Goal: Task Accomplishment & Management: Manage account settings

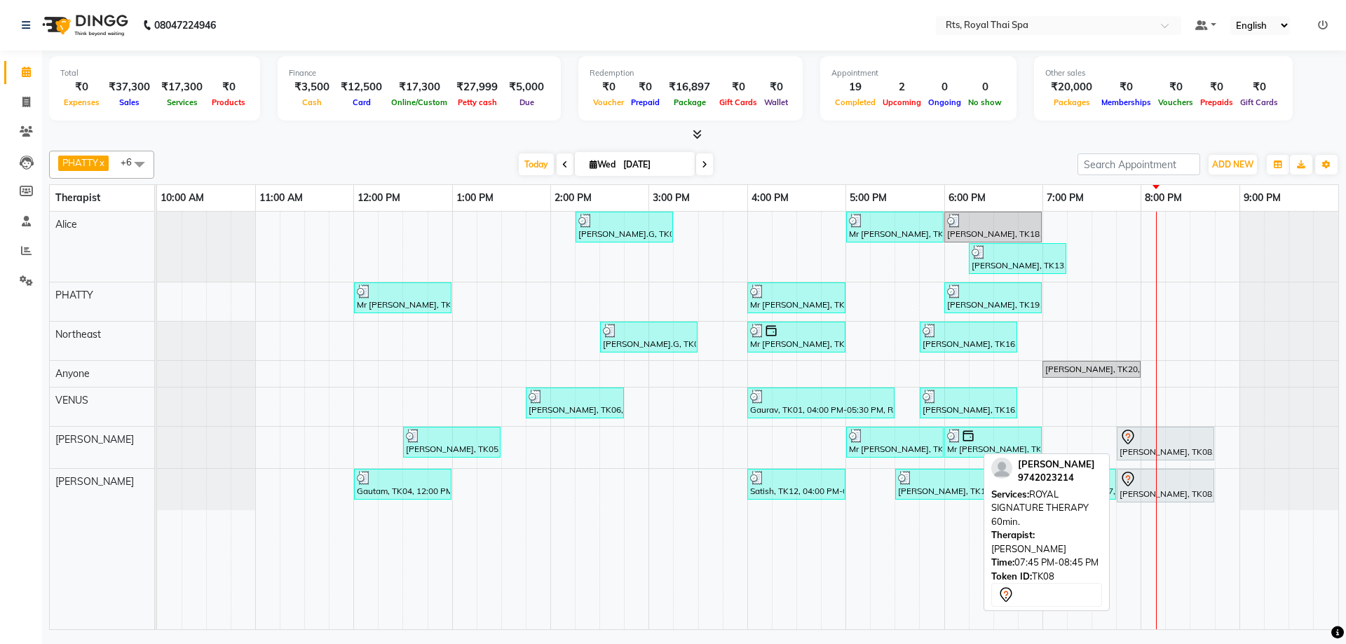
click at [1163, 445] on div "[PERSON_NAME], TK08, 07:45 PM-08:45 PM, ROYAL SIGNATURE THERAPY 60min." at bounding box center [1165, 443] width 95 height 29
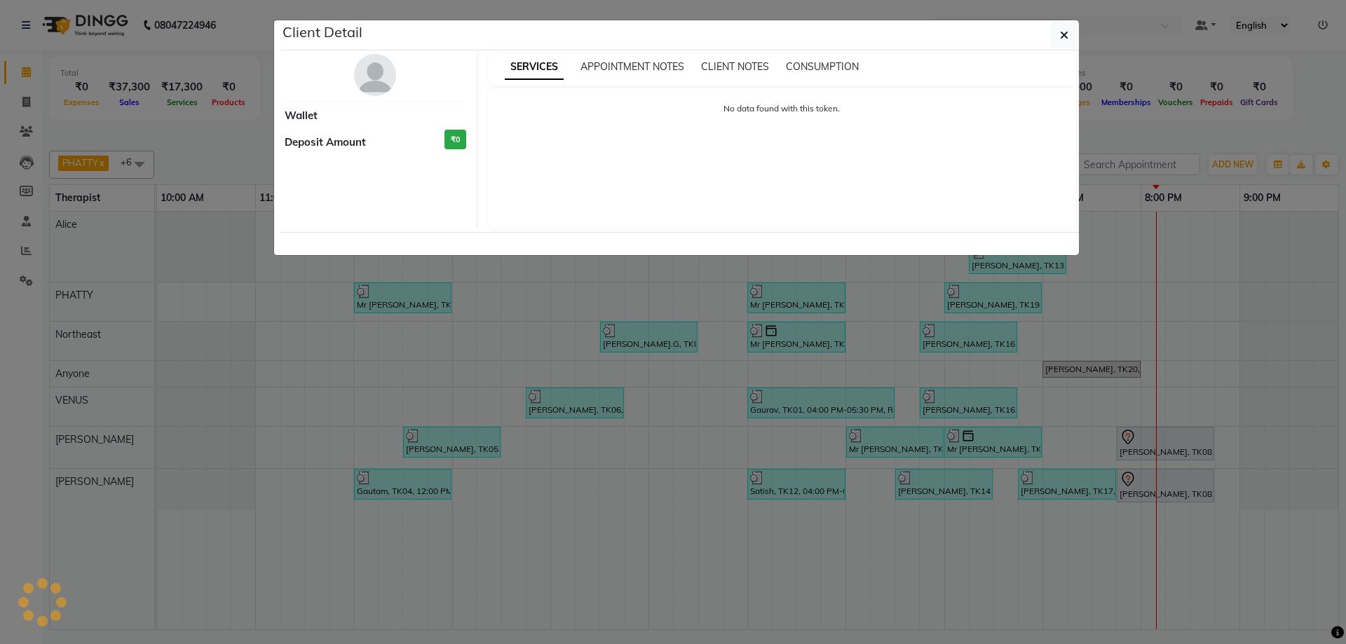
select select "7"
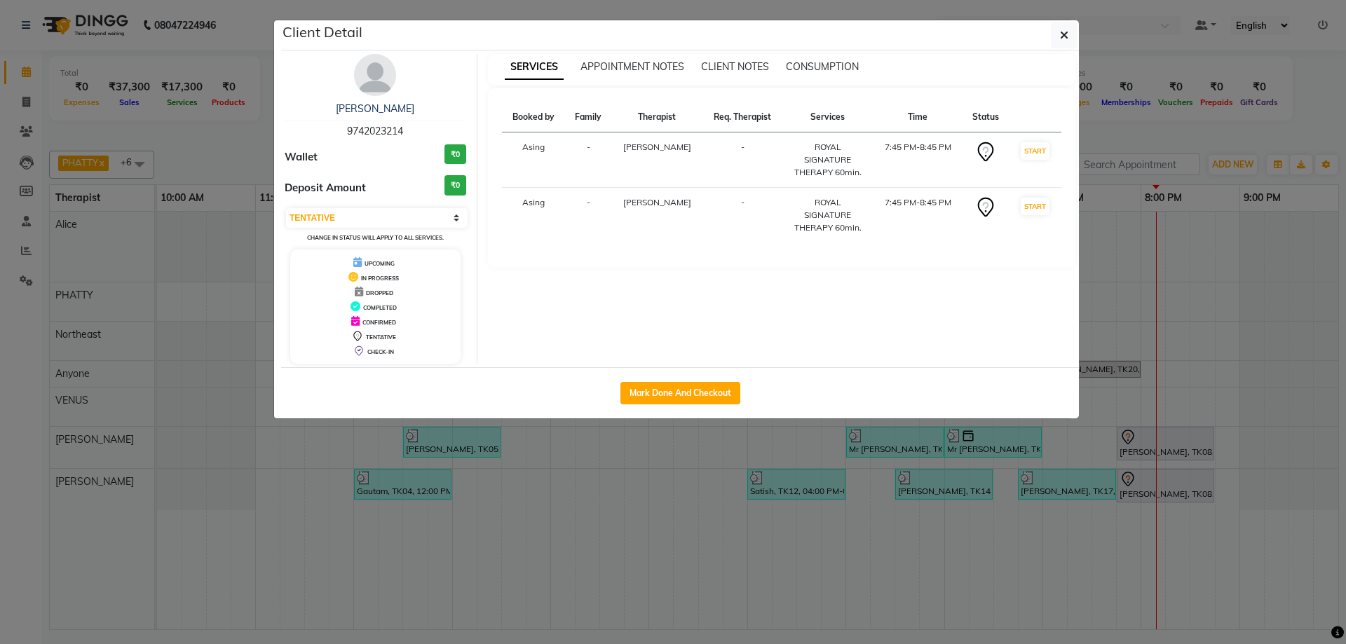
drag, startPoint x: 348, startPoint y: 130, endPoint x: 425, endPoint y: 129, distance: 77.8
click at [425, 129] on div "[PERSON_NAME] 9742023214" at bounding box center [376, 120] width 182 height 37
copy span "9742023214"
click at [1062, 41] on span "button" at bounding box center [1064, 35] width 8 height 14
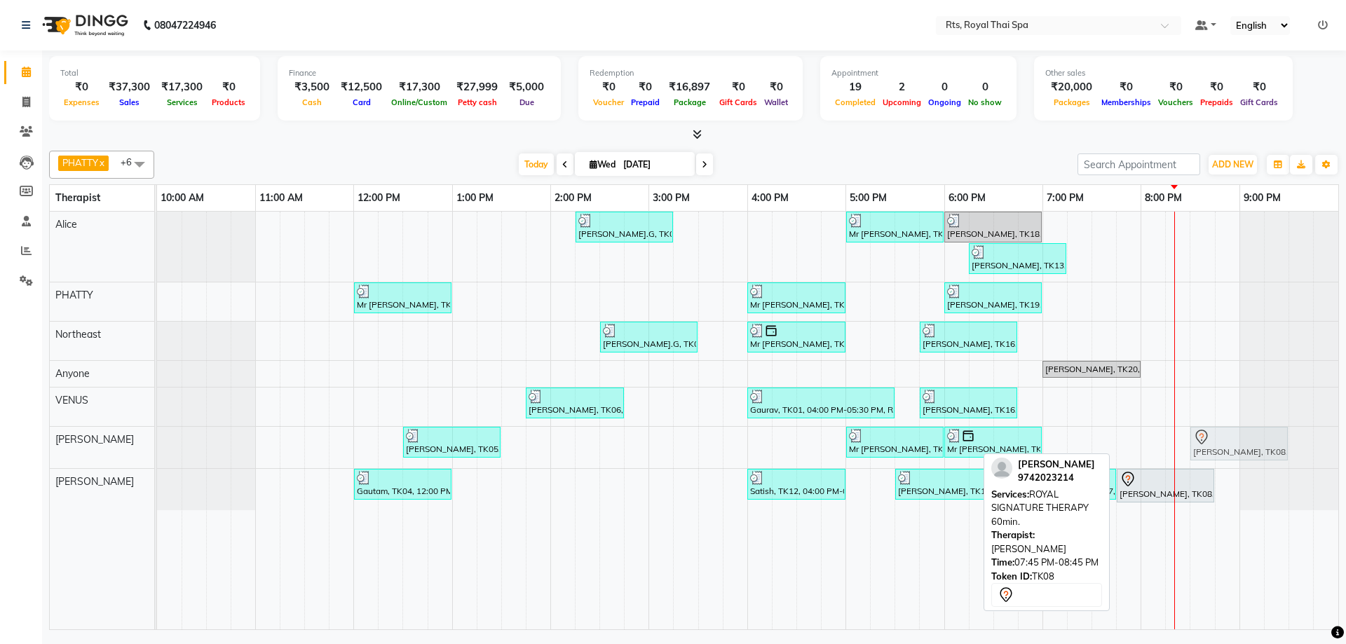
drag, startPoint x: 1134, startPoint y: 445, endPoint x: 1202, endPoint y: 439, distance: 68.3
click at [157, 439] on div "[PERSON_NAME], TK05, 12:30 PM-01:30 PM, SWEDISH THERAPY 60 Min. Mr VP, TK02, 05…" at bounding box center [157, 447] width 0 height 41
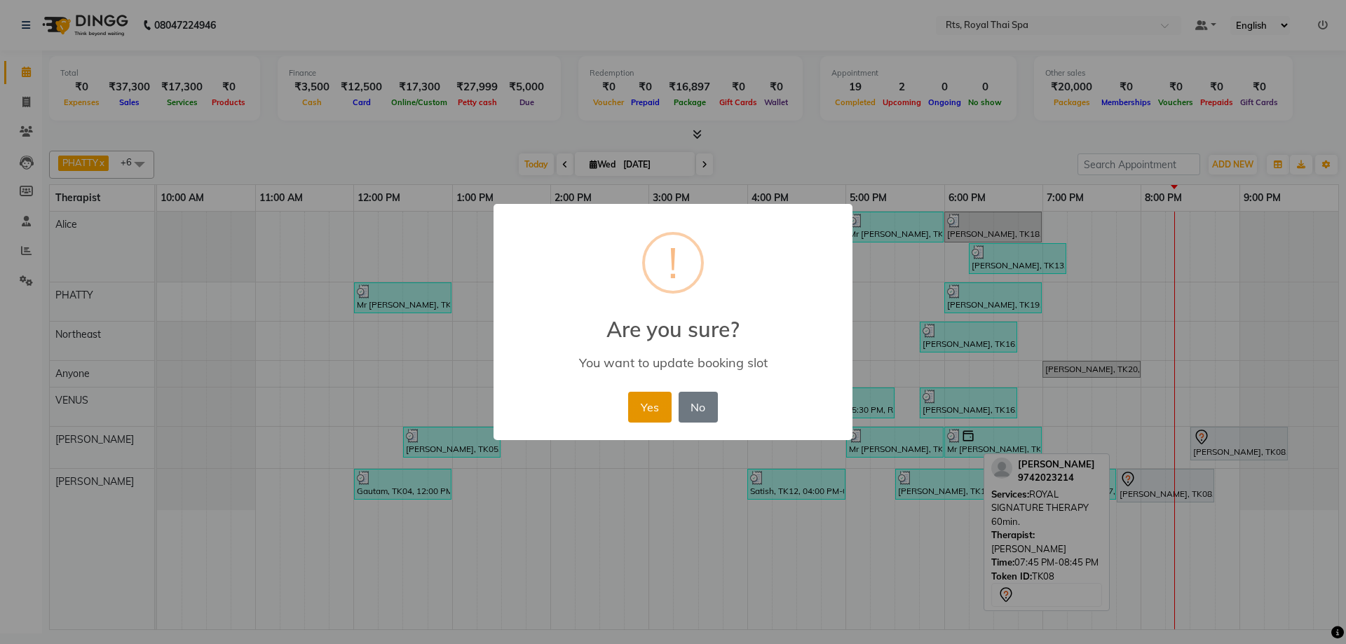
click at [636, 402] on button "Yes" at bounding box center [649, 407] width 43 height 31
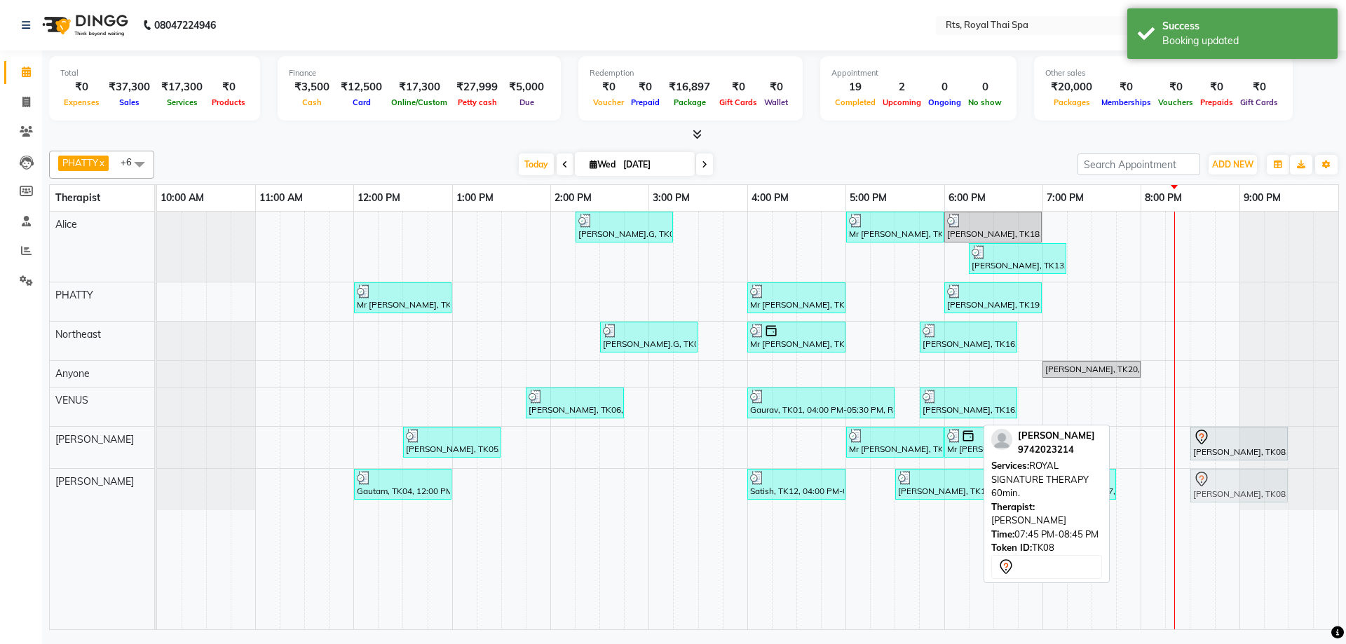
drag, startPoint x: 1140, startPoint y: 489, endPoint x: 1147, endPoint y: 490, distance: 7.0
click at [157, 490] on div "Gautam, TK04, 12:00 PM-01:00 PM, THAI TRADITION THERAPY 60min. Satish, TK12, 04…" at bounding box center [157, 489] width 0 height 41
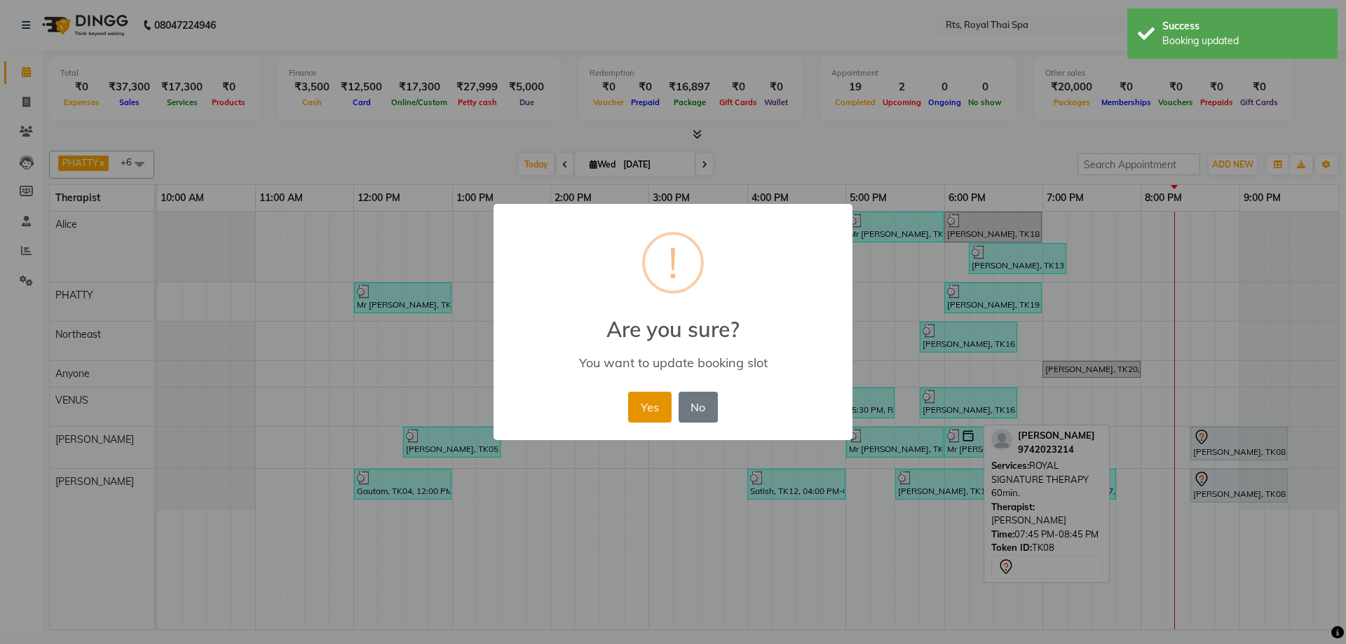
click at [640, 406] on button "Yes" at bounding box center [649, 407] width 43 height 31
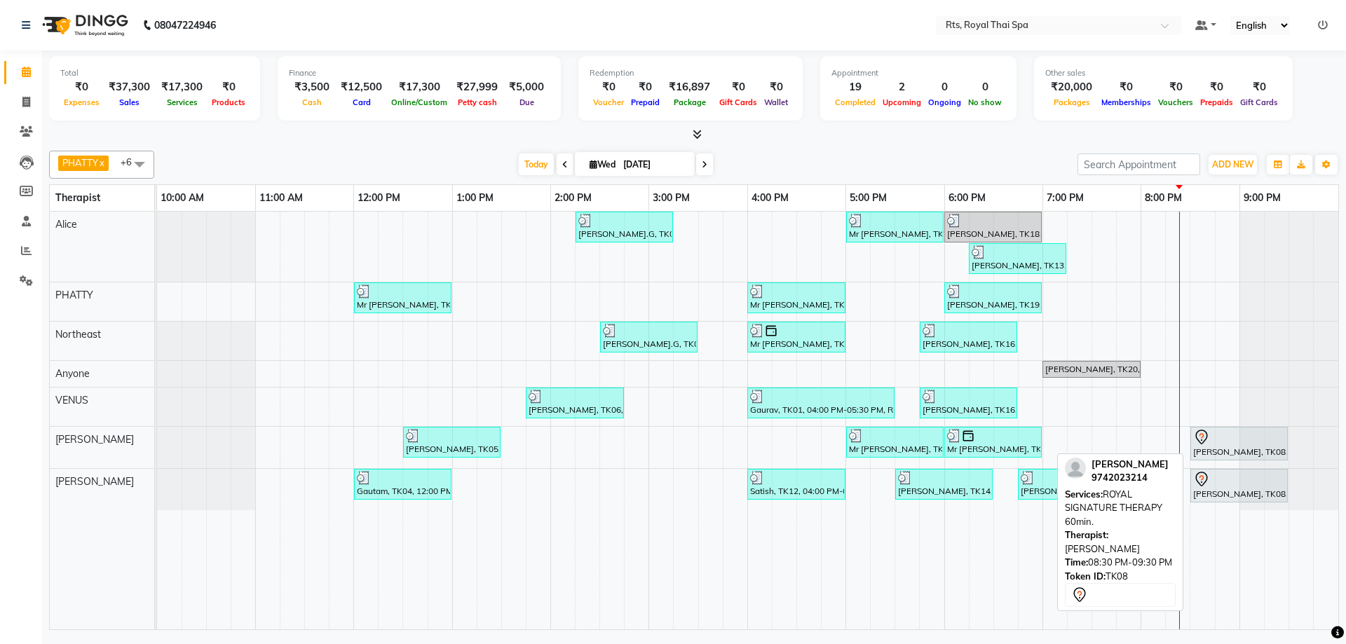
click at [1206, 449] on div "[PERSON_NAME], TK08, 08:30 PM-09:30 PM, ROYAL SIGNATURE THERAPY 60min." at bounding box center [1238, 443] width 95 height 29
click at [1207, 449] on div "[PERSON_NAME], TK08, 08:30 PM-09:30 PM, ROYAL SIGNATURE THERAPY 60min." at bounding box center [1238, 443] width 95 height 29
select select "7"
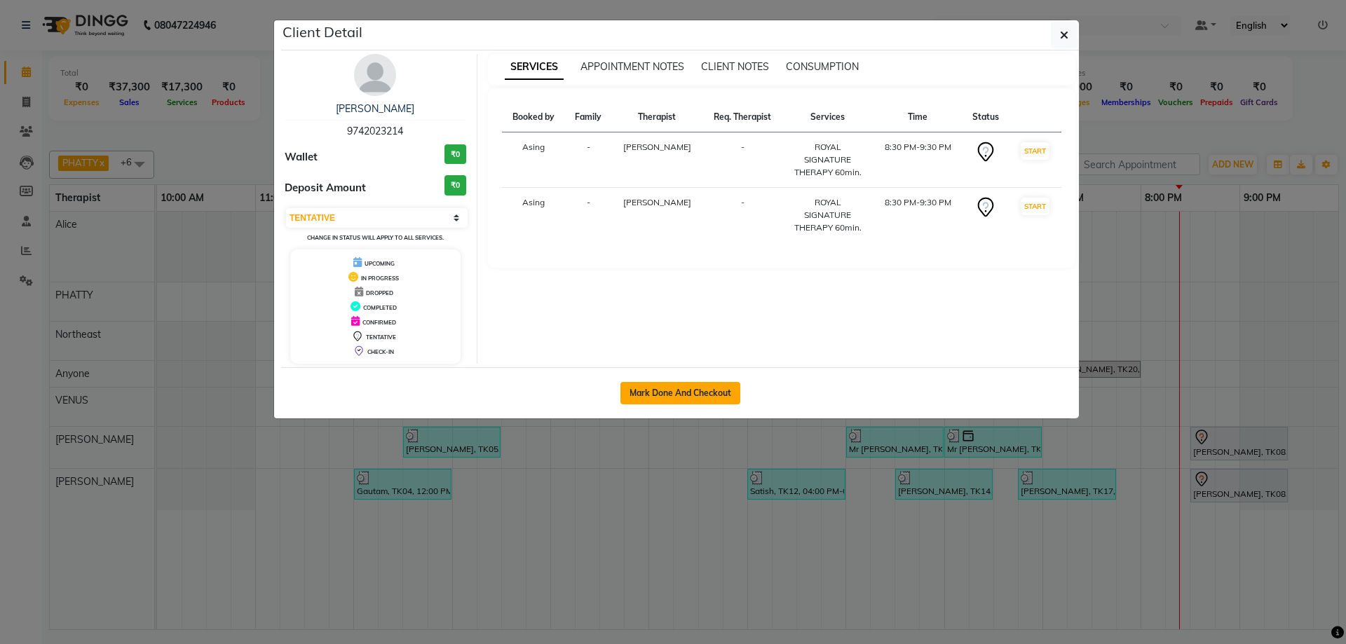
click at [700, 397] on button "Mark Done And Checkout" at bounding box center [680, 393] width 120 height 22
select select "service"
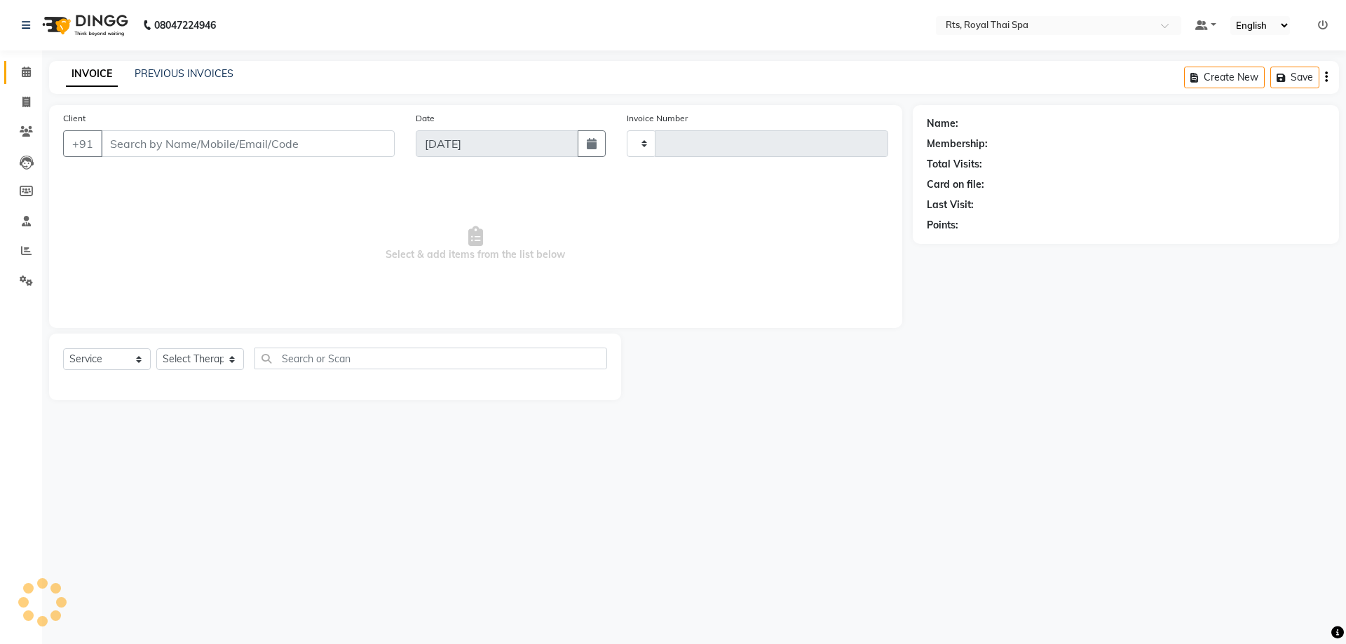
type input "3035"
select select "5288"
type input "9742023214"
select select "80881"
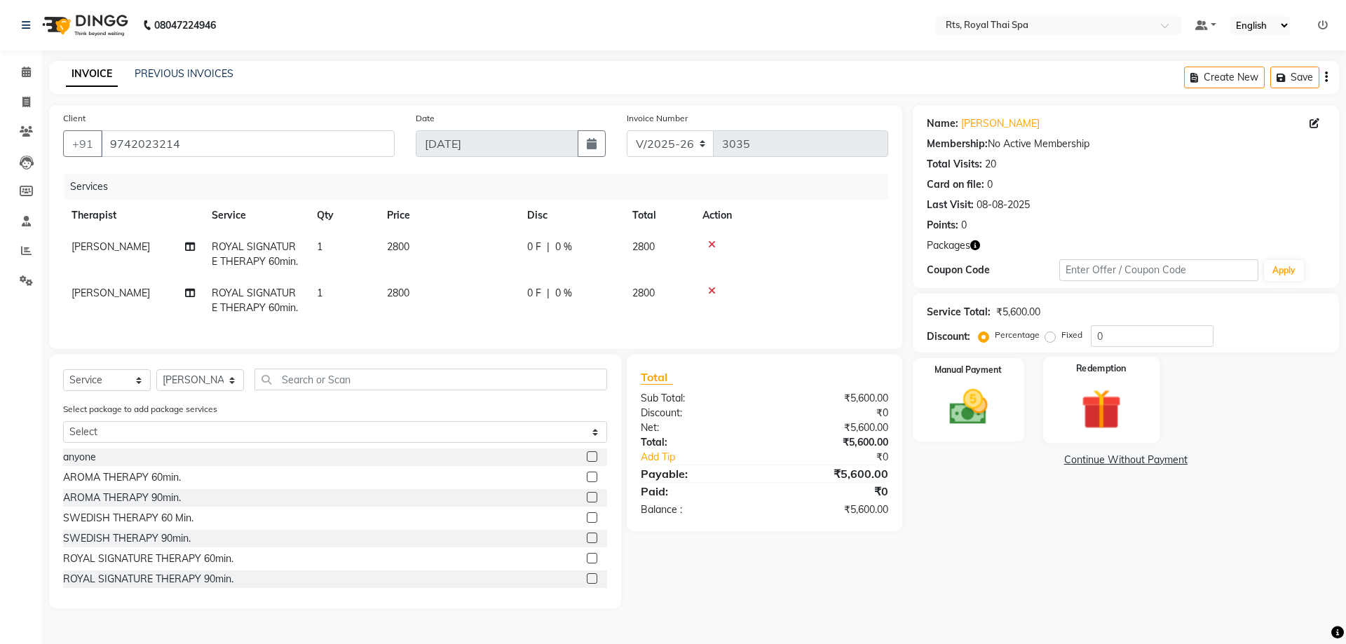
click at [1082, 408] on img at bounding box center [1100, 409] width 65 height 50
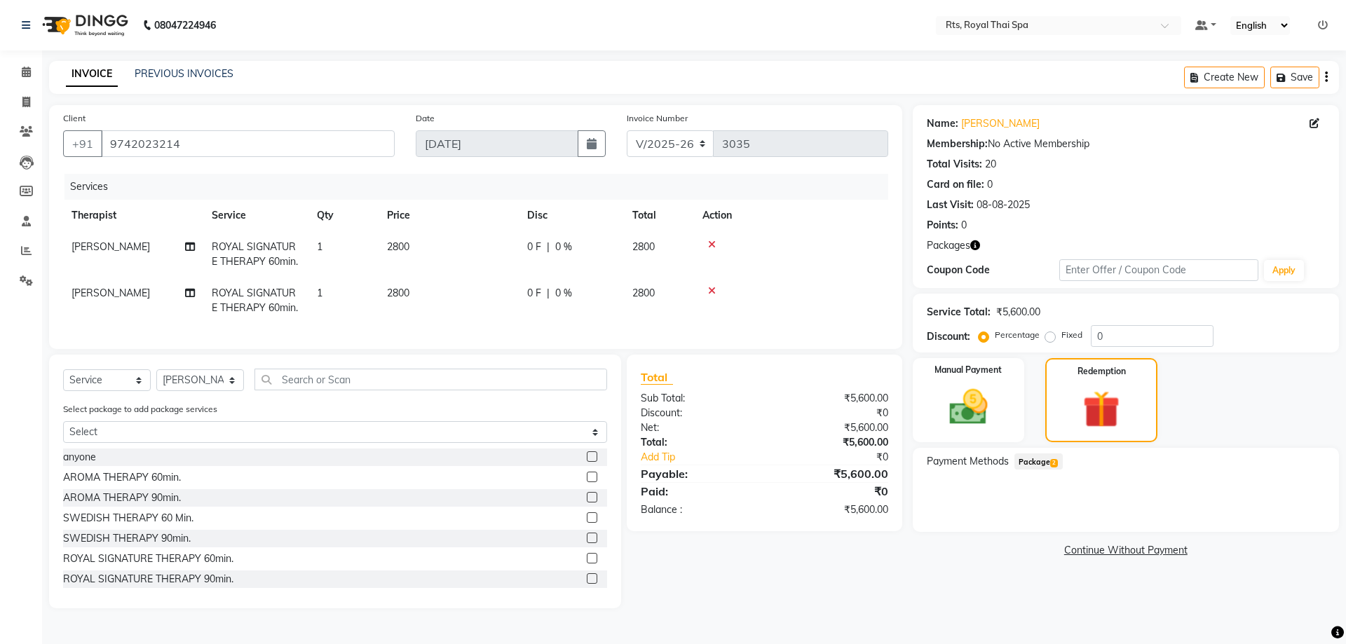
click at [1034, 465] on span "Package 2" at bounding box center [1038, 461] width 48 height 16
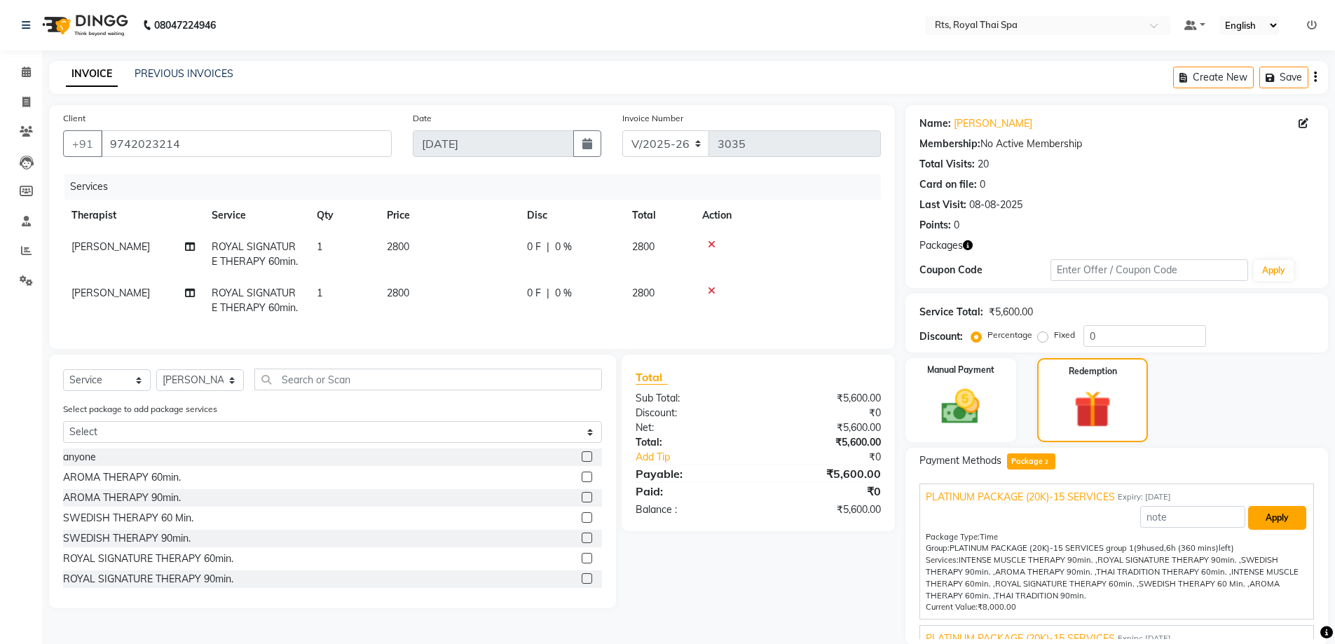
click at [1262, 513] on button "Apply" at bounding box center [1277, 518] width 58 height 24
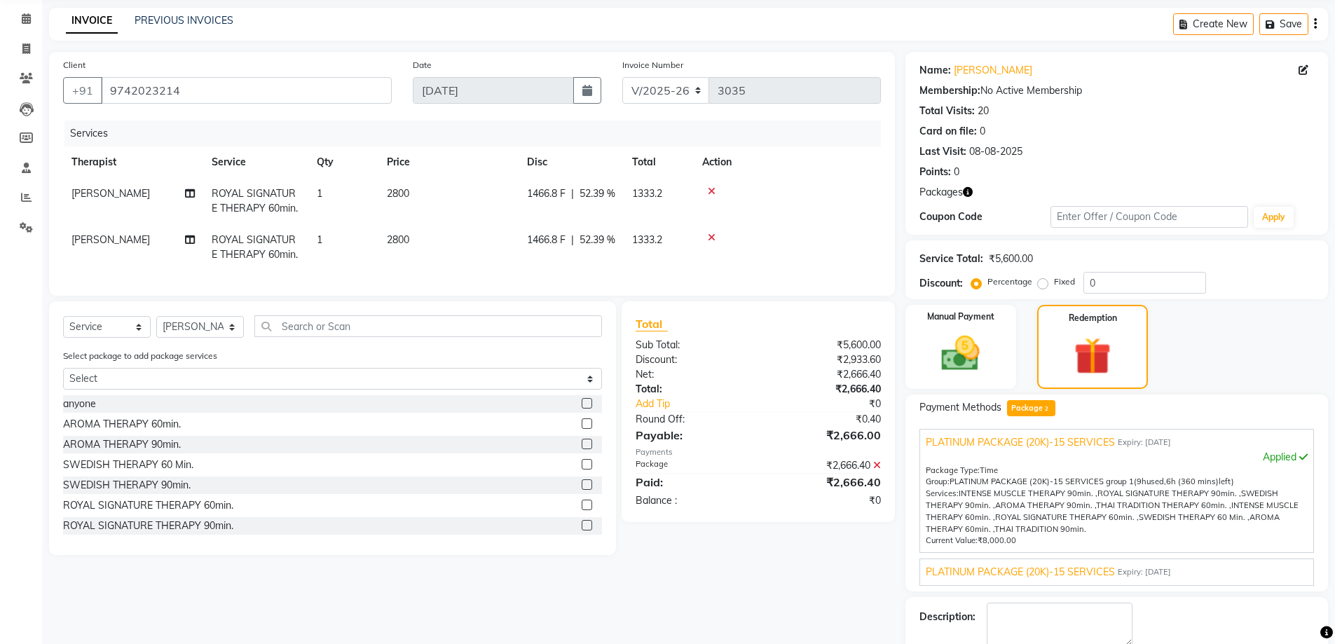
scroll to position [130, 0]
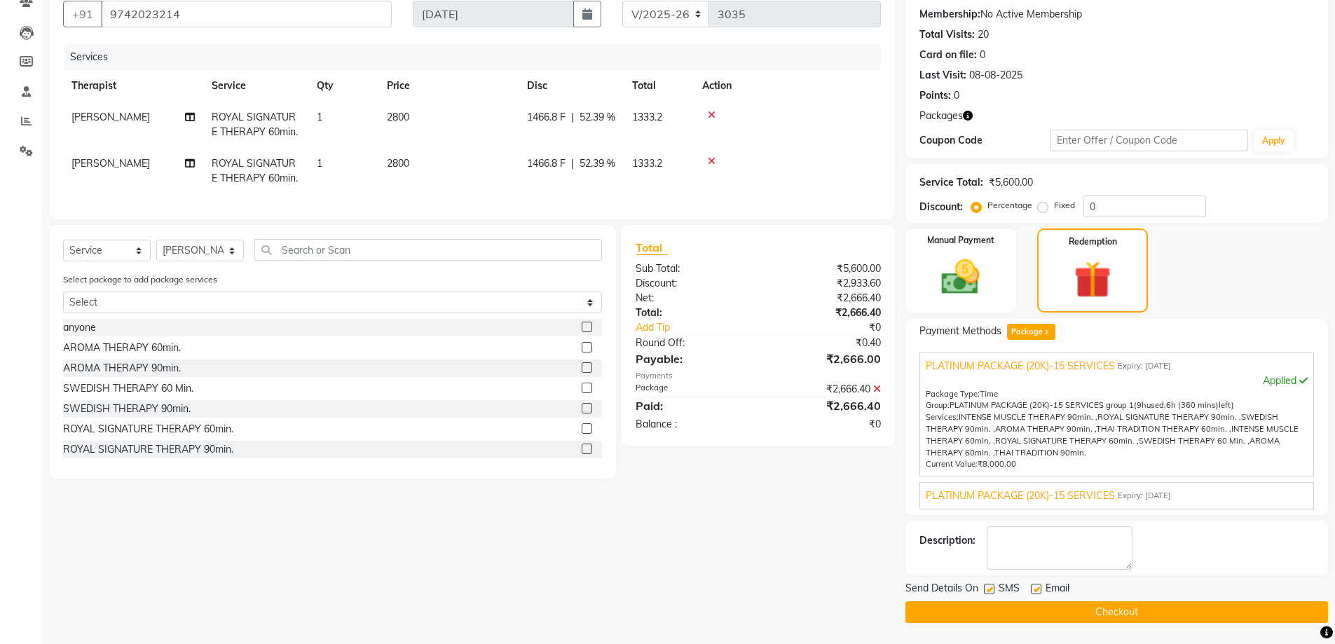
click at [990, 587] on label at bounding box center [989, 589] width 11 height 11
click at [990, 587] on input "checkbox" at bounding box center [988, 589] width 9 height 9
checkbox input "false"
click at [998, 606] on button "Checkout" at bounding box center [1116, 612] width 423 height 22
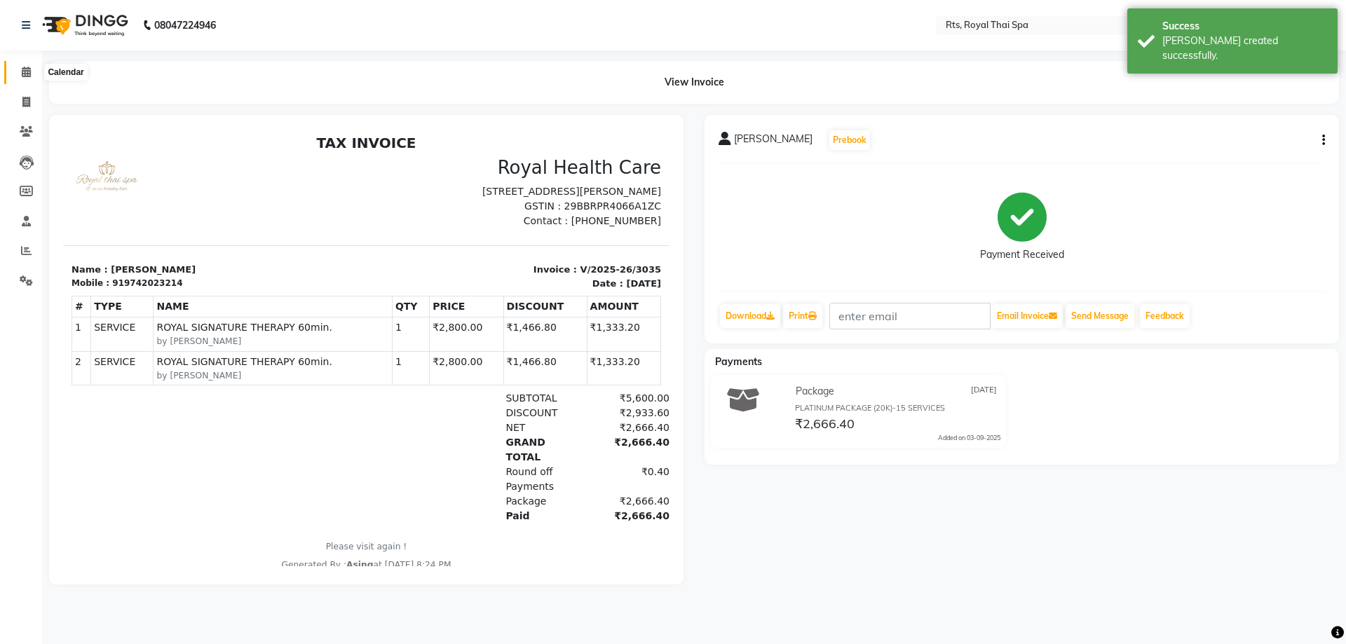
click at [29, 78] on span at bounding box center [26, 72] width 25 height 16
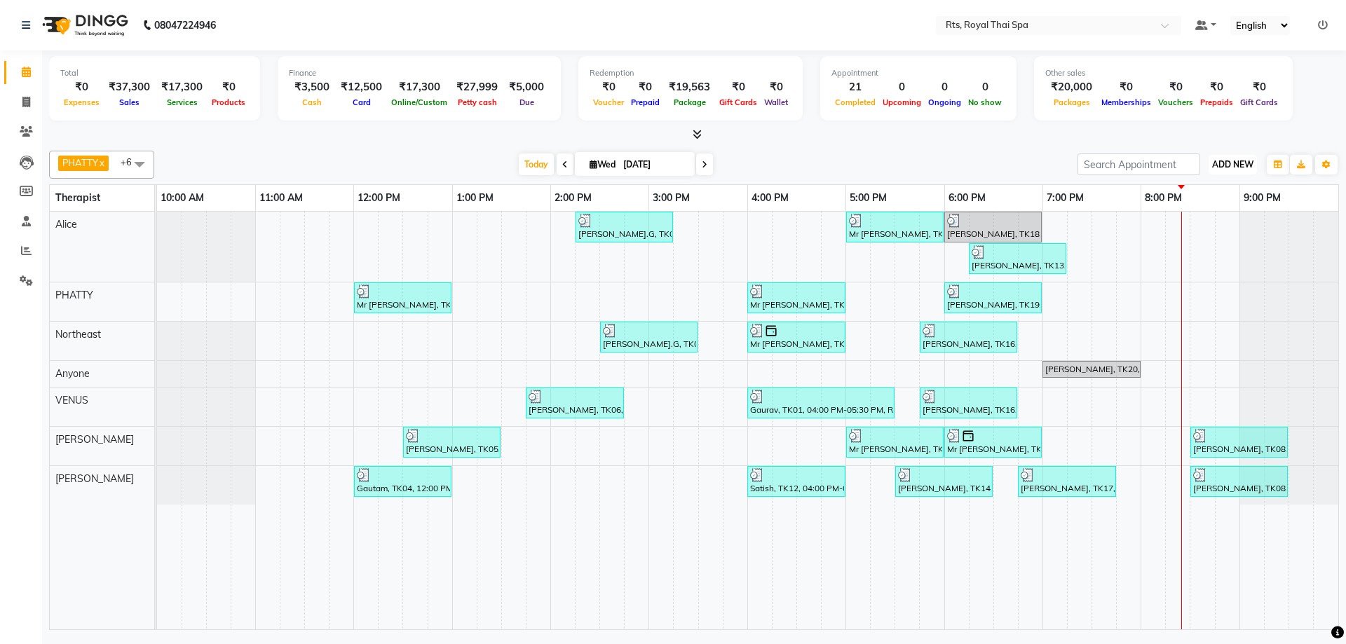
click at [1231, 172] on button "ADD NEW Toggle Dropdown" at bounding box center [1232, 165] width 48 height 20
click at [1199, 228] on link "Add Expense" at bounding box center [1200, 228] width 111 height 18
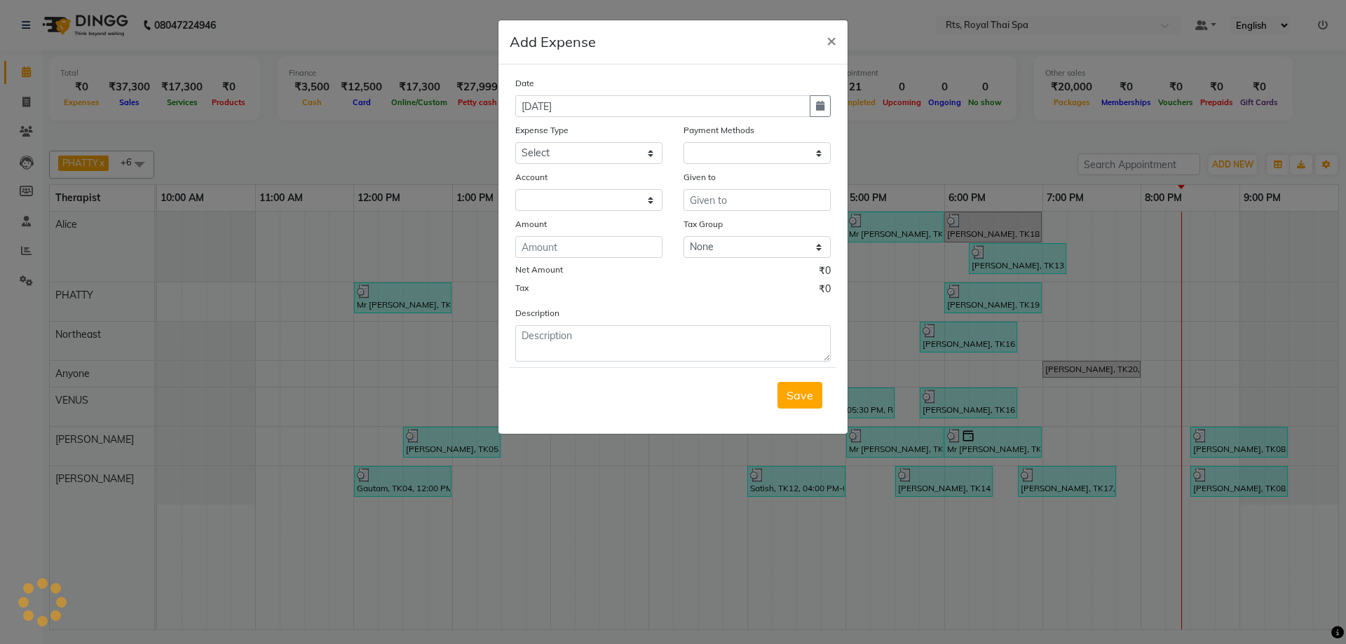
select select "1"
select select "4201"
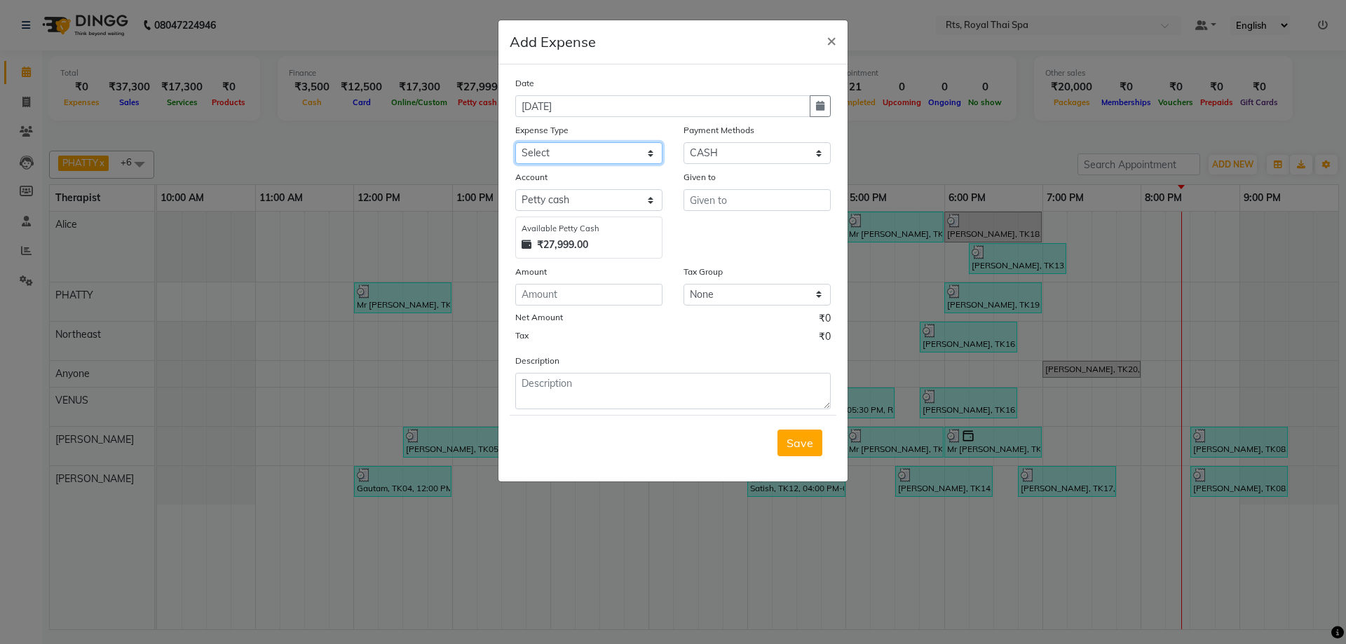
click at [589, 156] on select "Select Bank charges Cleaning and products Donation Electric and water charge In…" at bounding box center [588, 153] width 147 height 22
select select "10836"
click at [515, 142] on select "Select Bank charges Cleaning and products Donation Electric and water charge In…" at bounding box center [588, 153] width 147 height 22
click at [589, 287] on input "number" at bounding box center [588, 295] width 147 height 22
type input "150"
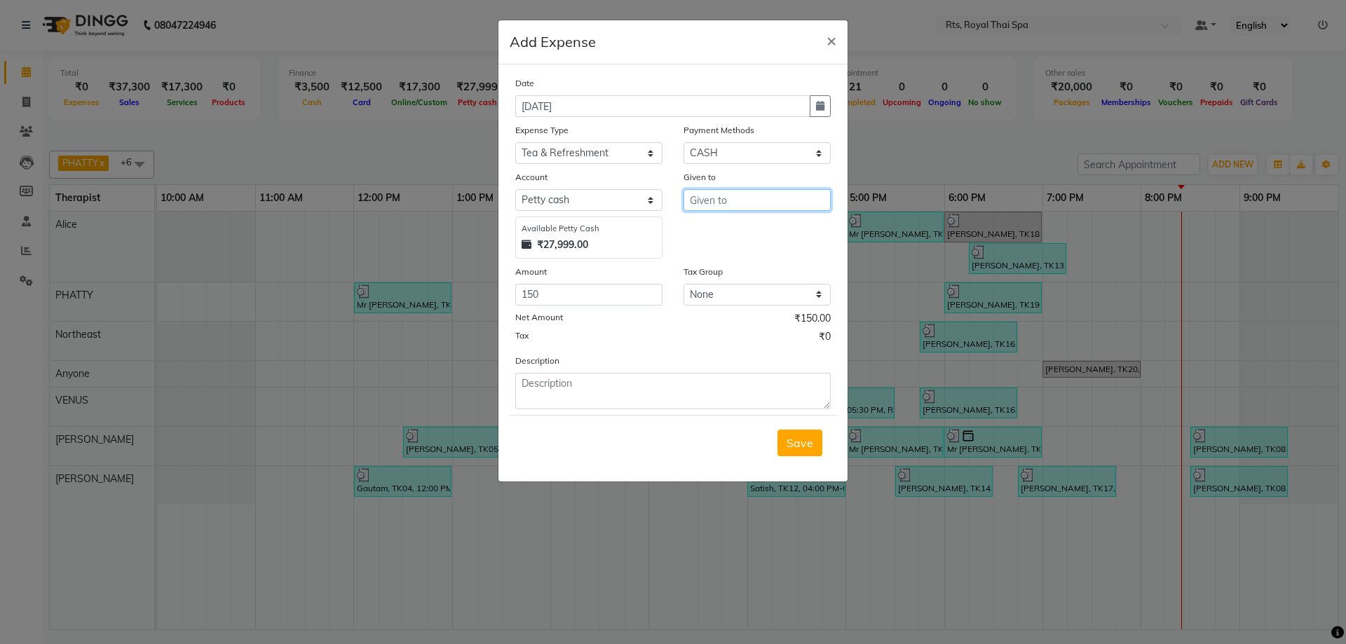
click at [755, 199] on input "text" at bounding box center [756, 200] width 147 height 22
type input "TEA"
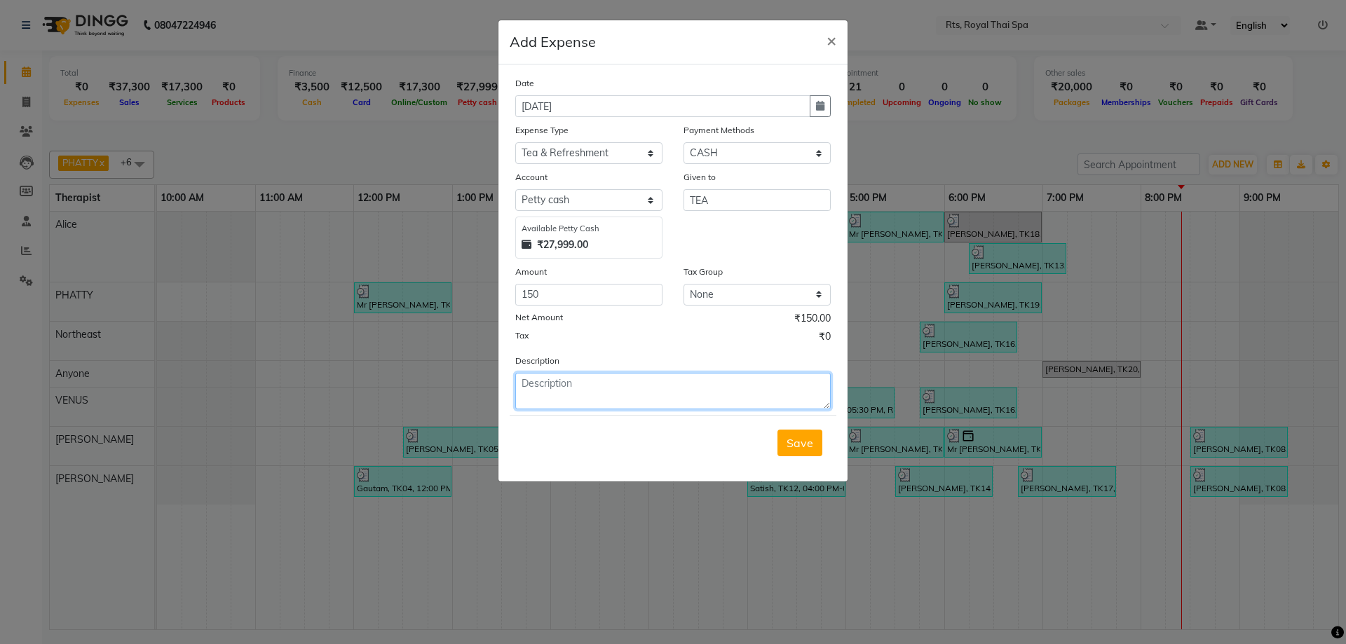
click at [584, 395] on textarea at bounding box center [672, 391] width 315 height 36
type textarea "TEA"
click at [821, 451] on button "Save" at bounding box center [799, 443] width 45 height 27
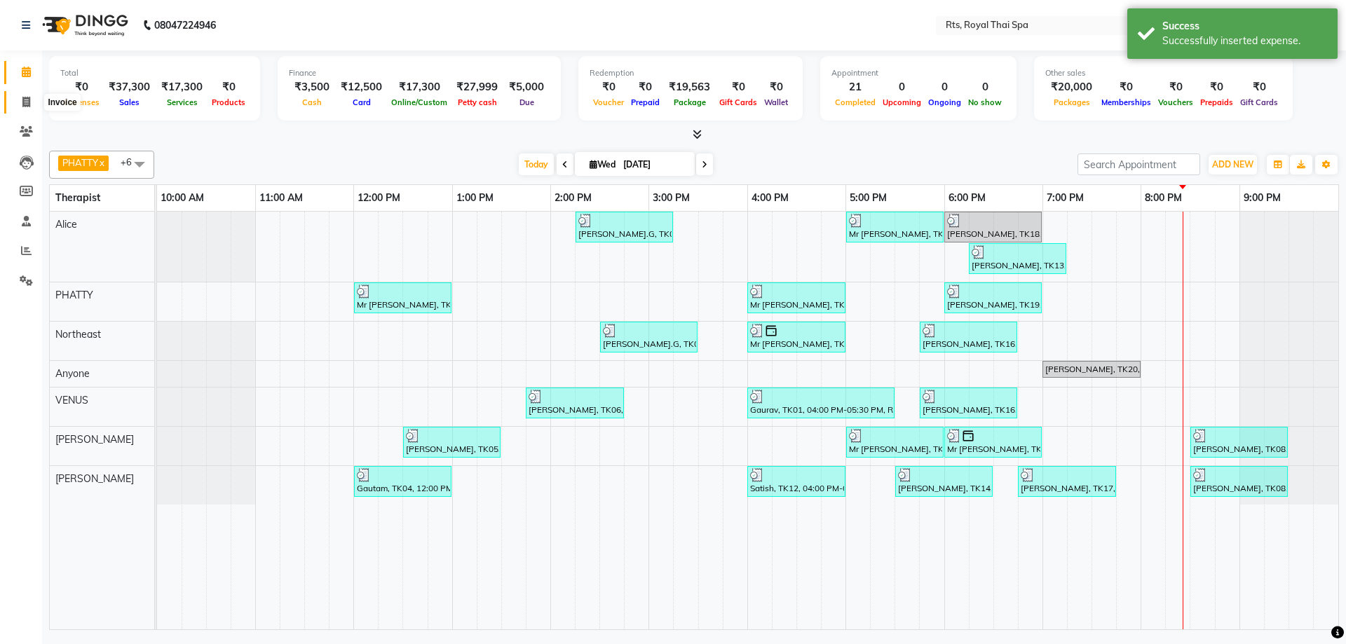
drag, startPoint x: 26, startPoint y: 103, endPoint x: 16, endPoint y: 85, distance: 20.7
click at [25, 101] on icon at bounding box center [26, 102] width 8 height 11
select select "5288"
select select "service"
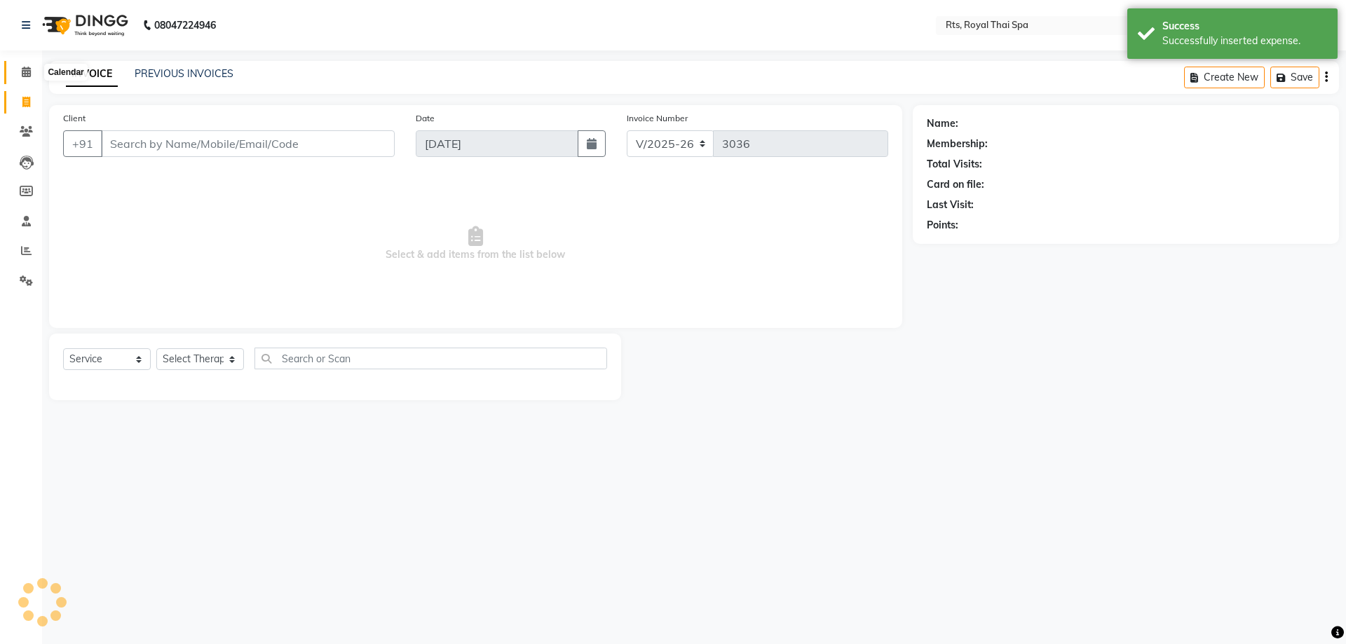
click at [23, 73] on icon at bounding box center [26, 72] width 9 height 11
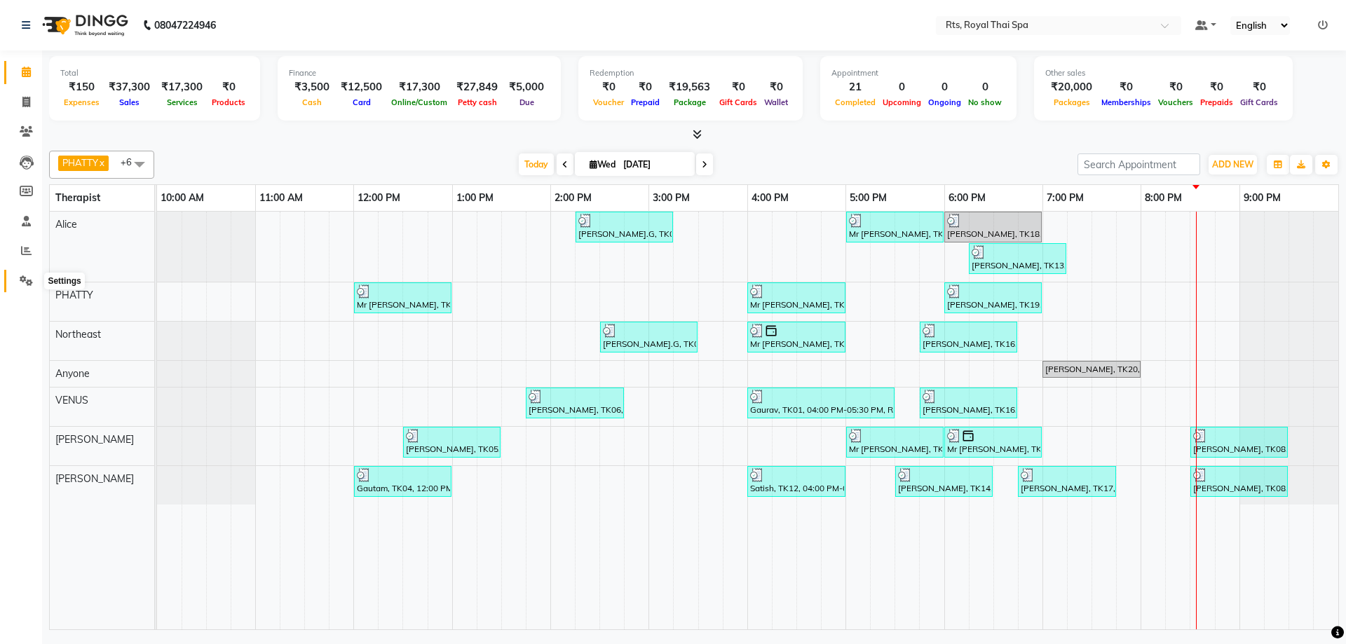
click at [25, 282] on icon at bounding box center [26, 280] width 13 height 11
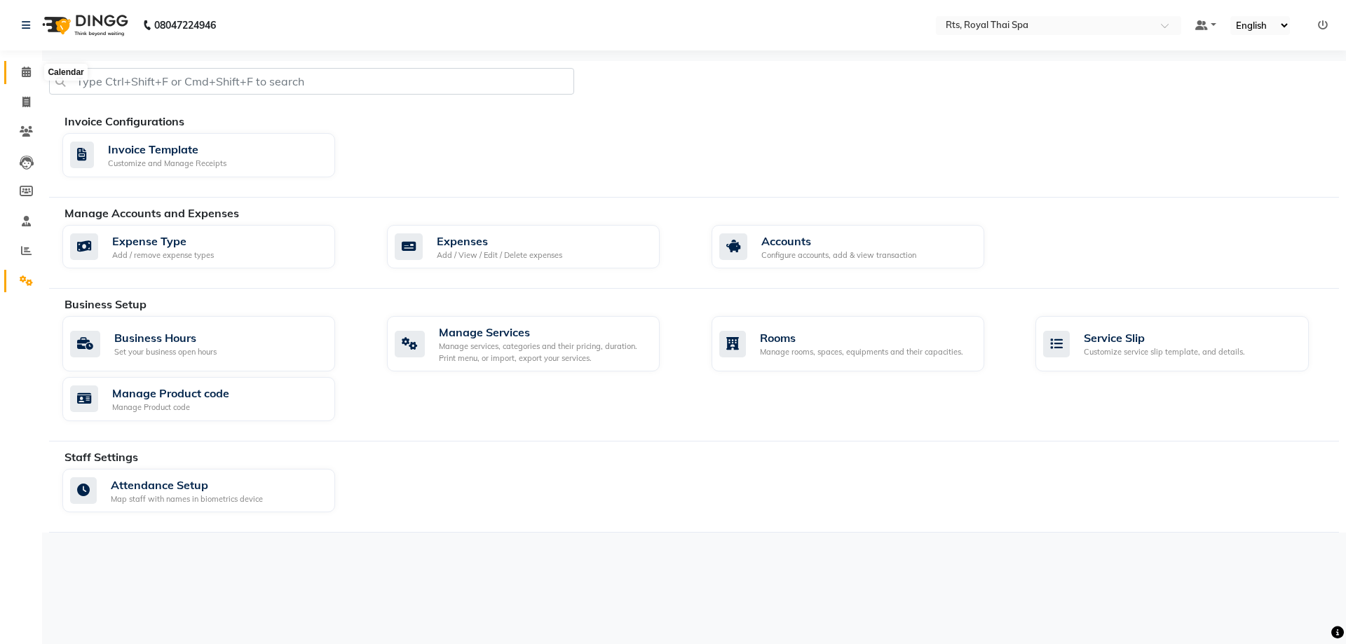
click at [31, 74] on icon at bounding box center [26, 72] width 9 height 11
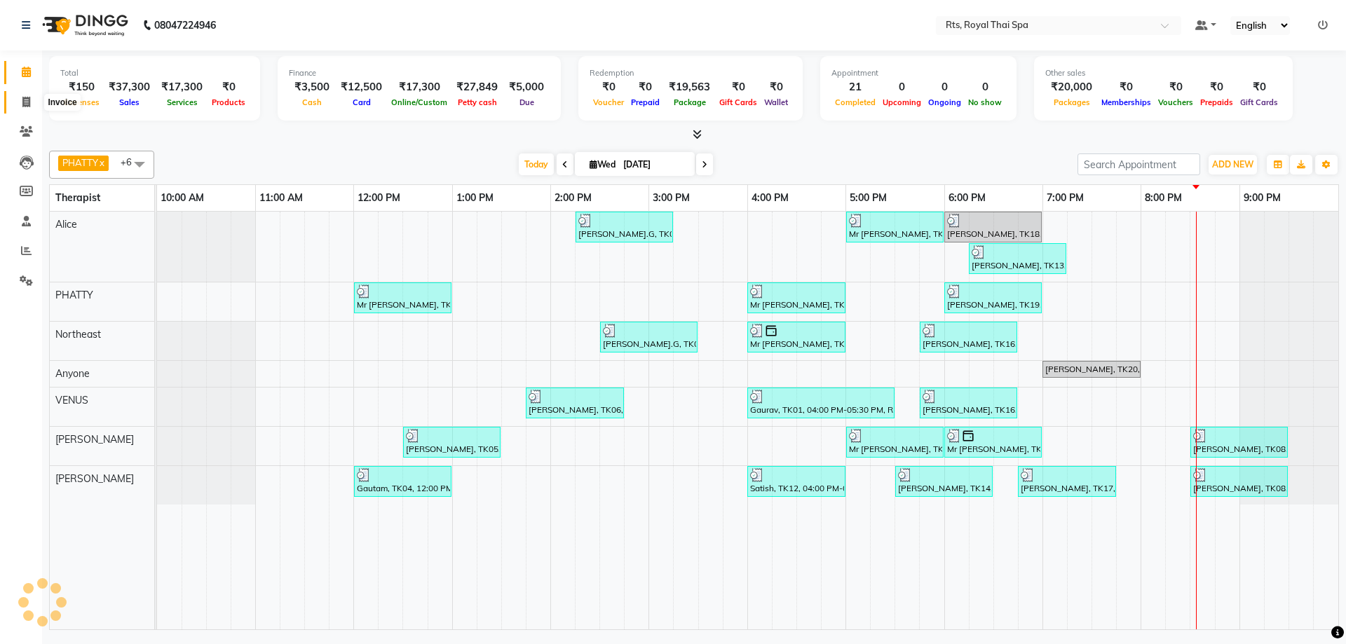
click at [29, 102] on icon at bounding box center [26, 102] width 8 height 11
select select "5288"
select select "service"
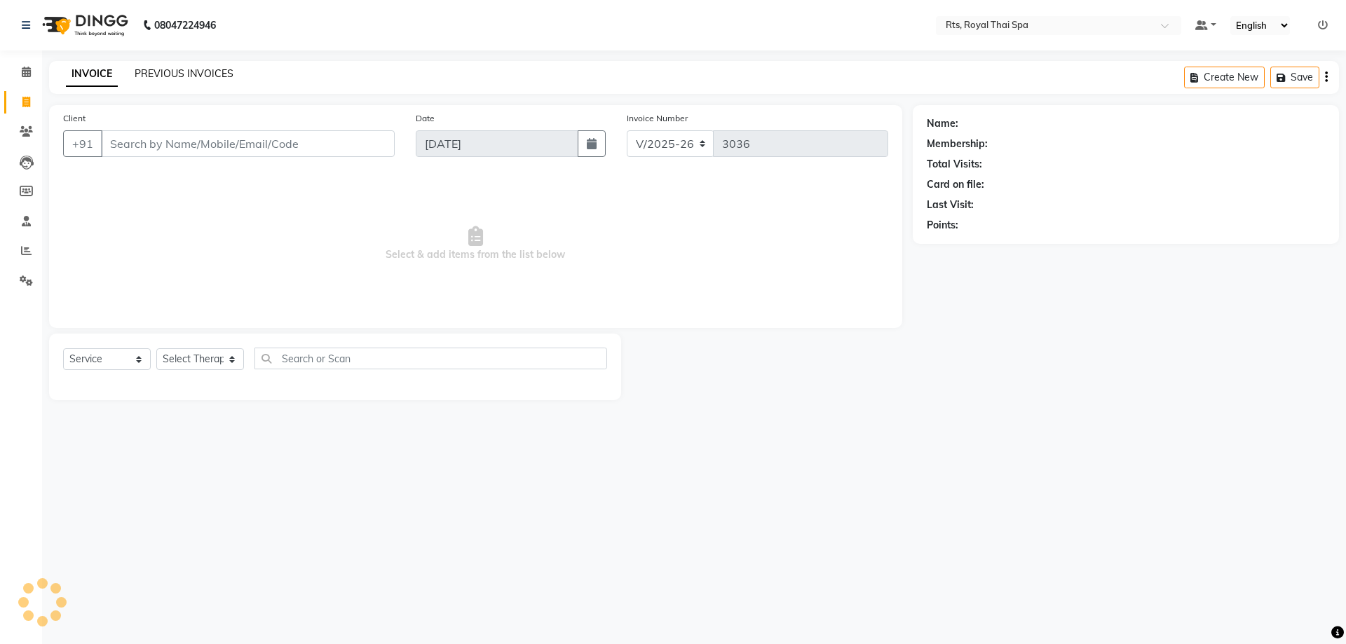
click at [180, 73] on link "PREVIOUS INVOICES" at bounding box center [184, 73] width 99 height 13
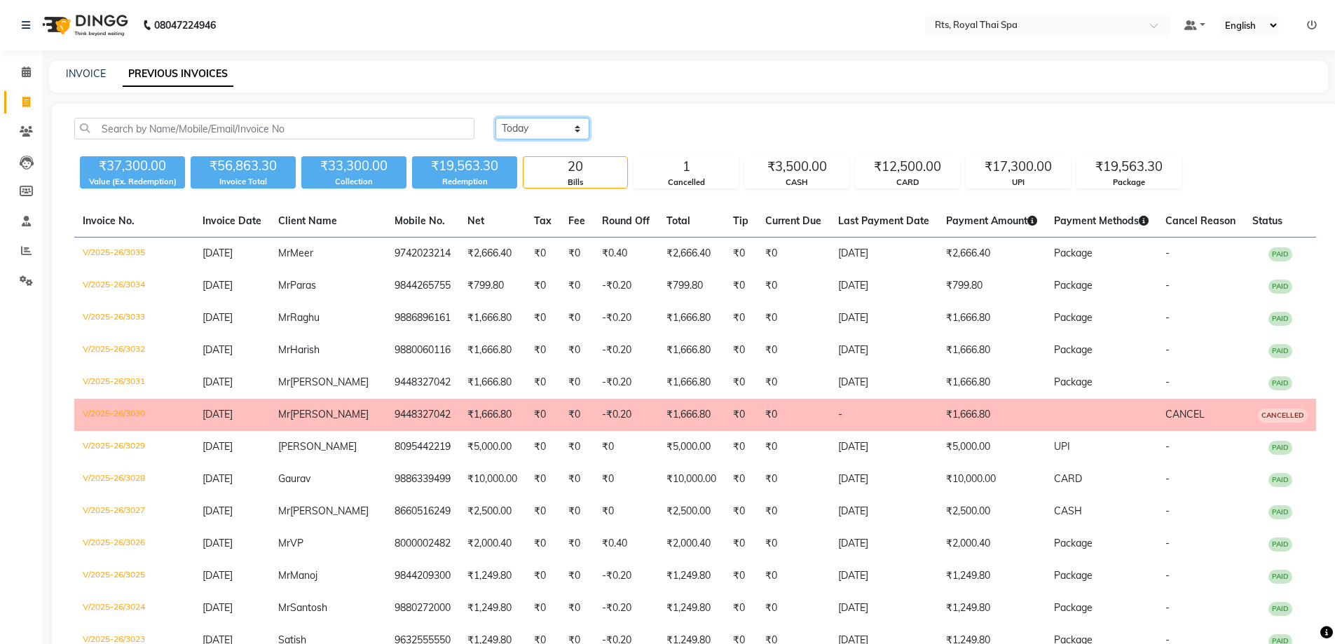
click at [563, 121] on select "[DATE] [DATE] Custom Range" at bounding box center [543, 129] width 94 height 22
select select "[DATE]"
click at [496, 118] on select "[DATE] [DATE] Custom Range" at bounding box center [543, 129] width 94 height 22
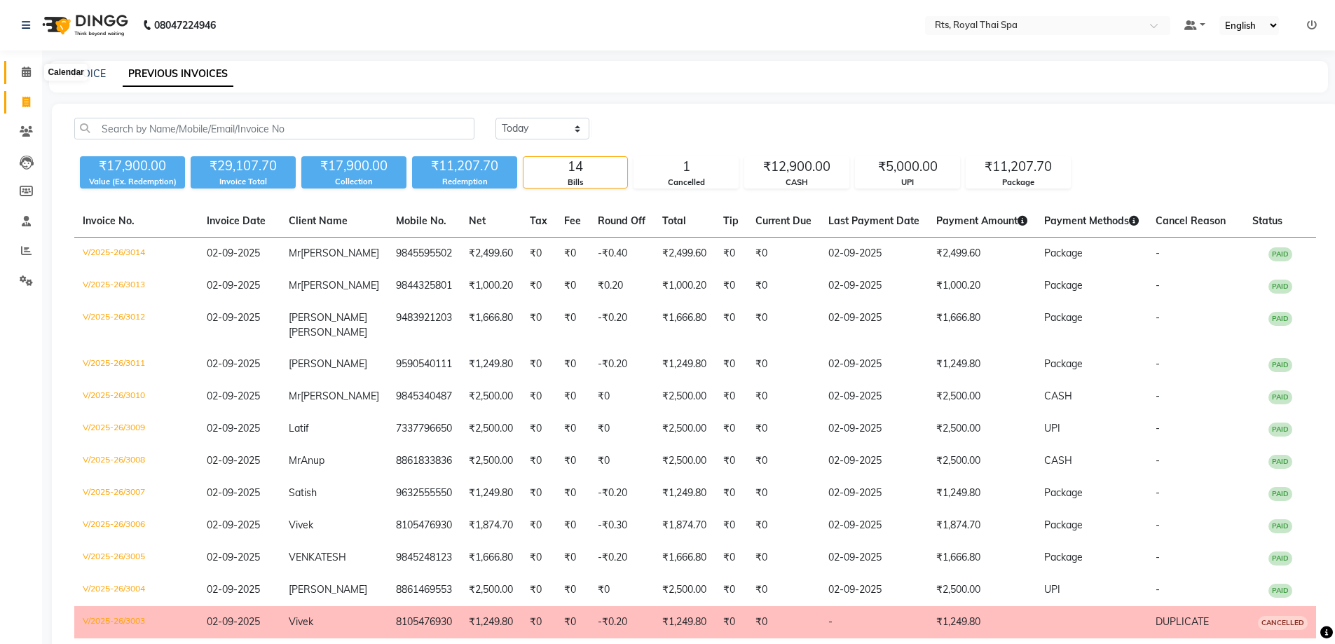
drag, startPoint x: 19, startPoint y: 71, endPoint x: 58, endPoint y: 69, distance: 39.3
click at [18, 71] on span at bounding box center [26, 72] width 25 height 16
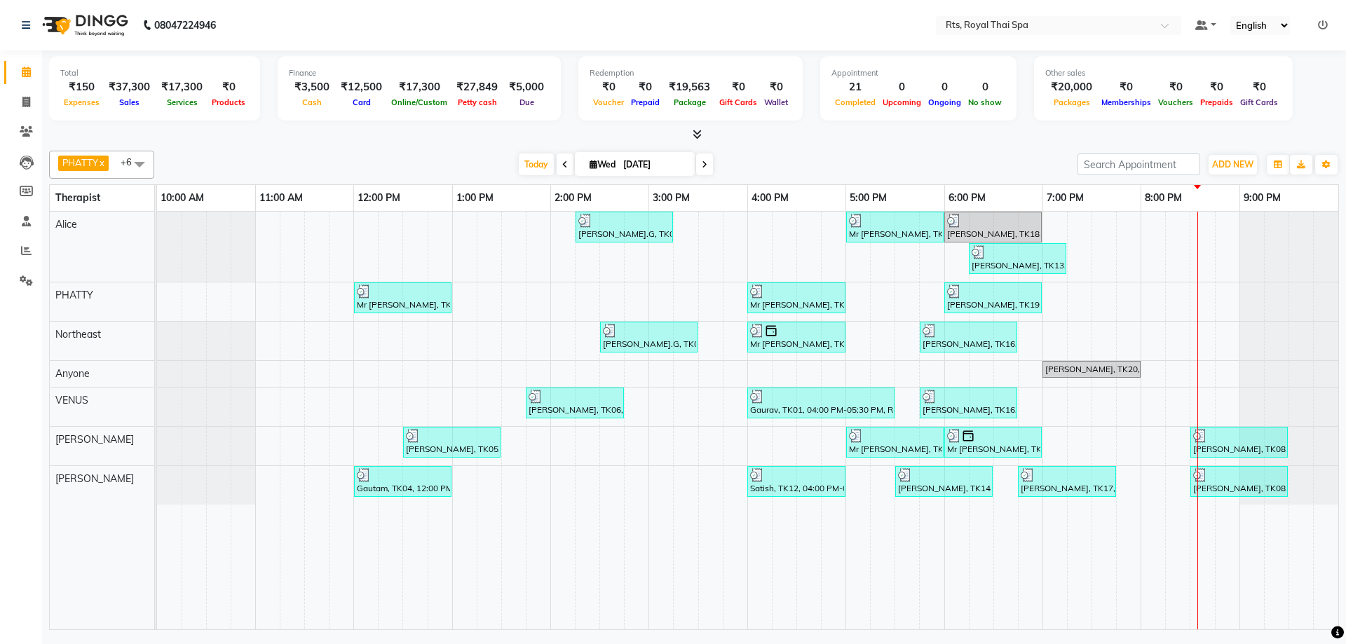
click at [1321, 24] on icon at bounding box center [1323, 25] width 10 height 10
